Goal: Task Accomplishment & Management: Manage account settings

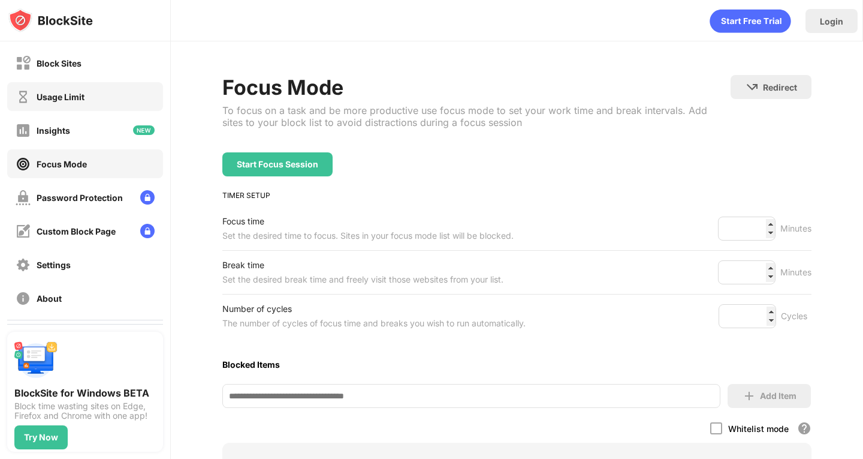
click at [84, 99] on div "Usage Limit" at bounding box center [61, 97] width 48 height 10
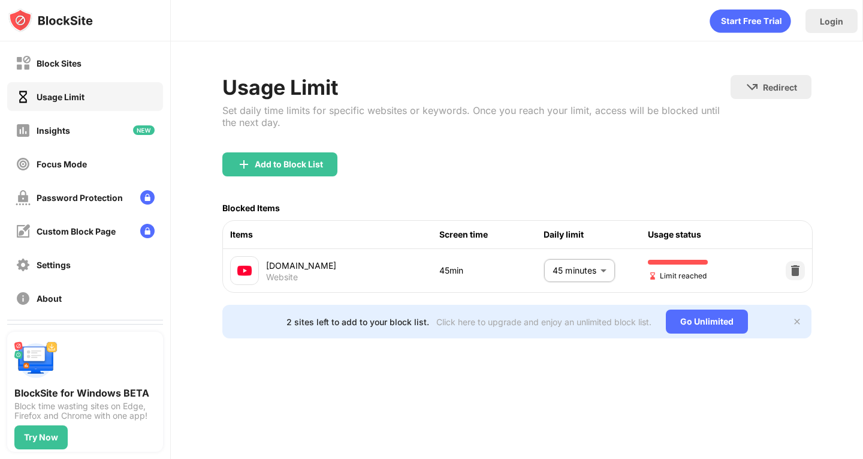
click at [574, 264] on body "Block Sites Usage Limit Insights Focus Mode Password Protection Custom Block Pa…" at bounding box center [431, 229] width 863 height 459
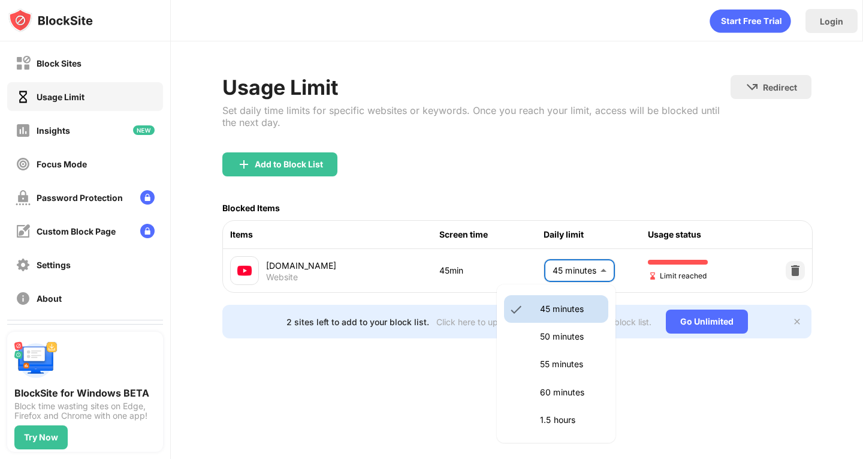
scroll to position [252, 0]
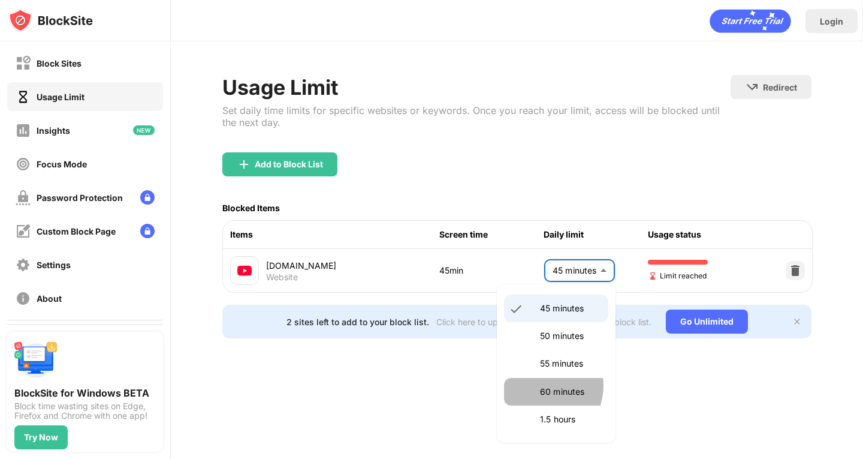
click at [539, 385] on li "60 minutes" at bounding box center [556, 392] width 104 height 28
type input "**"
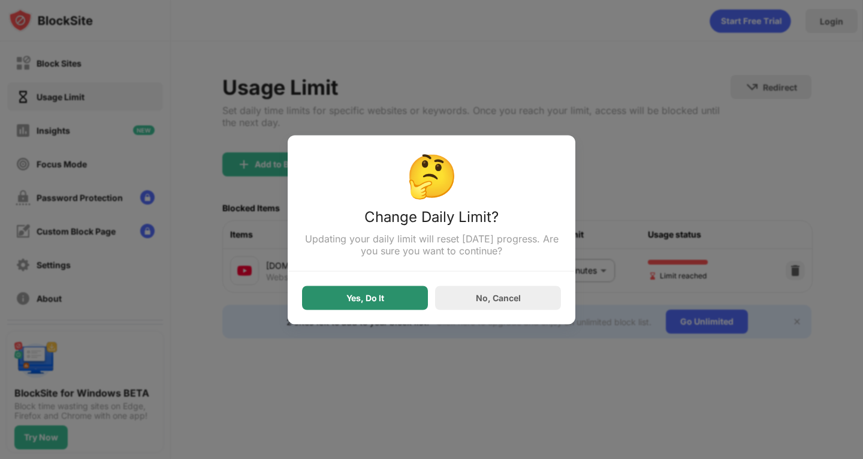
click at [351, 297] on div "Yes, Do It" at bounding box center [365, 298] width 38 height 10
